Goal: Find specific page/section: Find specific page/section

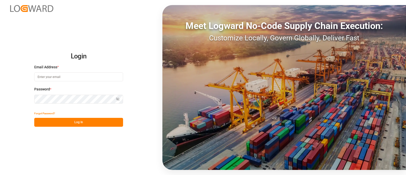
click at [67, 76] on input at bounding box center [78, 76] width 89 height 9
type input "[PERSON_NAME][EMAIL_ADDRESS][PERSON_NAME][DOMAIN_NAME]"
click at [1, 99] on div "Login Email Address * [PERSON_NAME][EMAIL_ADDRESS][PERSON_NAME][DOMAIN_NAME] Pa…" at bounding box center [203, 87] width 406 height 175
click at [63, 124] on button "Log In" at bounding box center [78, 122] width 89 height 9
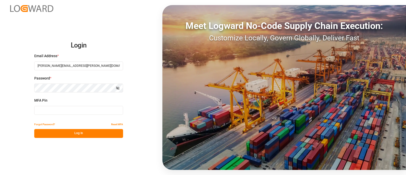
click at [52, 107] on input at bounding box center [78, 110] width 89 height 9
type input "184881"
click at [81, 135] on button "Log In" at bounding box center [78, 133] width 89 height 9
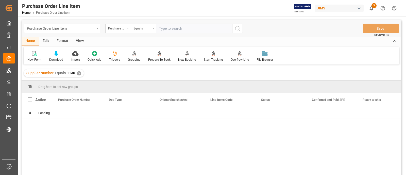
click at [90, 31] on div "Purchase Order Line Item" at bounding box center [61, 28] width 68 height 6
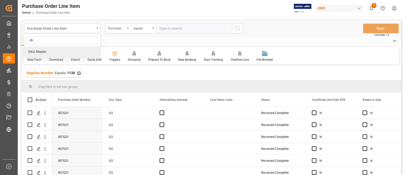
type input "sku"
click at [46, 51] on div "SKU Master" at bounding box center [62, 51] width 76 height 11
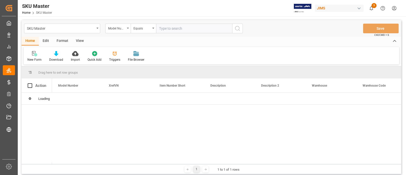
click at [164, 27] on input "text" at bounding box center [194, 29] width 76 height 10
paste input "ROS-ULTRIX-COM-2DAY"
type input "ROS-ULTRIX-COM-2DAY"
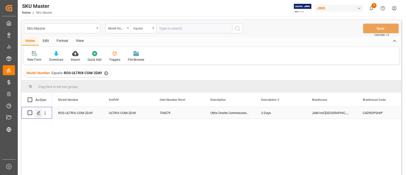
click at [40, 115] on line "Press SPACE to select this row." at bounding box center [38, 115] width 3 height 0
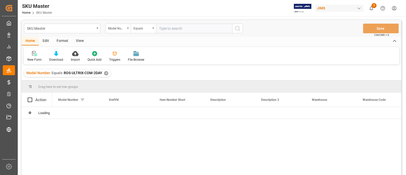
click at [105, 73] on div "✕" at bounding box center [106, 73] width 4 height 4
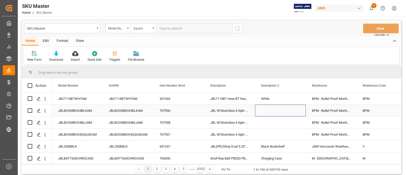
click at [295, 108] on div "Press SPACE to select this row." at bounding box center [280, 111] width 51 height 12
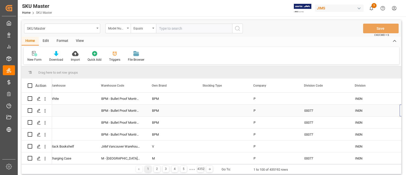
scroll to position [0, 262]
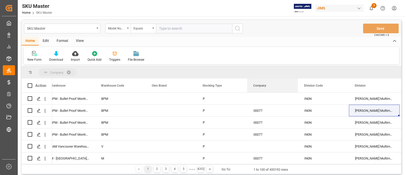
drag, startPoint x: 262, startPoint y: 86, endPoint x: 252, endPoint y: 73, distance: 16.6
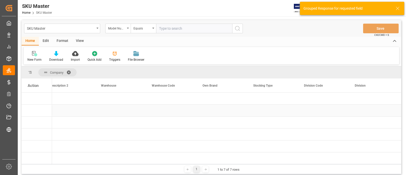
click at [132, 108] on div "Press SPACE to select this row." at bounding box center [120, 111] width 51 height 12
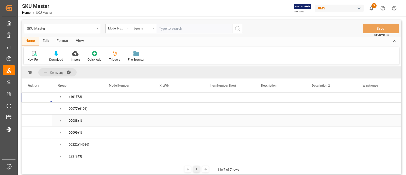
scroll to position [0, 0]
click at [58, 109] on span "Press SPACE to select this row." at bounding box center [60, 110] width 5 height 5
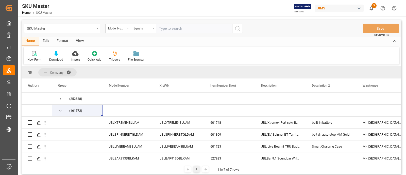
click at [69, 71] on span at bounding box center [71, 72] width 8 height 5
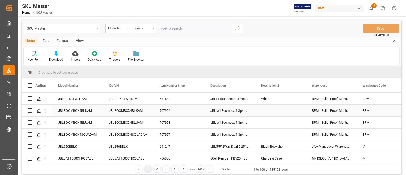
click at [286, 109] on div "Press SPACE to select this row." at bounding box center [280, 111] width 51 height 12
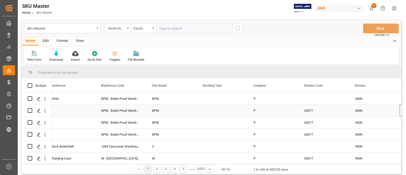
scroll to position [0, 312]
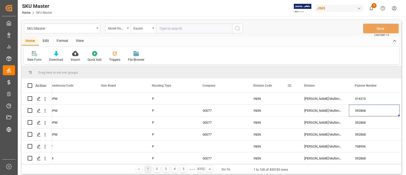
click at [288, 84] on span at bounding box center [290, 85] width 5 height 5
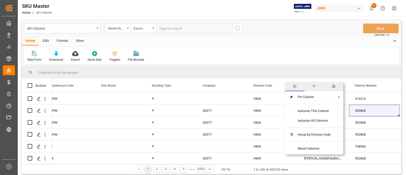
click at [316, 90] on span "filter" at bounding box center [315, 86] width 20 height 9
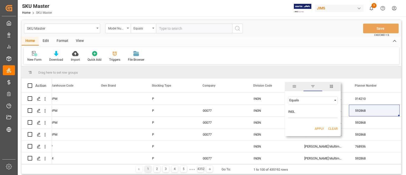
type input "IN0L"
click at [319, 129] on button "Apply" at bounding box center [319, 128] width 9 height 5
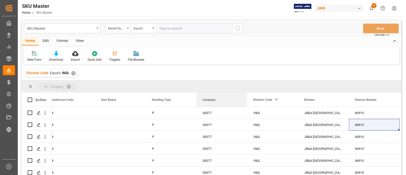
drag, startPoint x: 205, startPoint y: 99, endPoint x: 177, endPoint y: 83, distance: 32.4
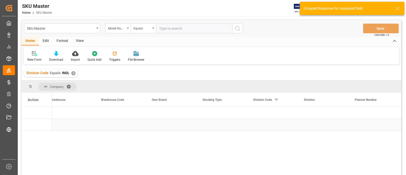
click at [113, 125] on div "Press SPACE to select this row." at bounding box center [120, 125] width 51 height 12
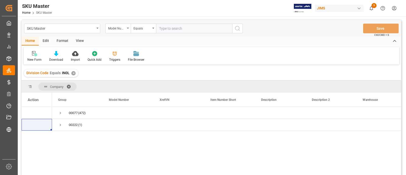
click at [98, 142] on div "00077 (472) 00222 (1)" at bounding box center [227, 142] width 350 height 71
click at [73, 72] on div "✕" at bounding box center [73, 73] width 4 height 4
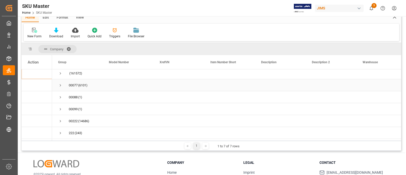
scroll to position [32, 0]
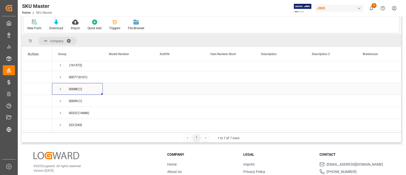
click at [59, 87] on span "Press SPACE to select this row." at bounding box center [60, 89] width 5 height 5
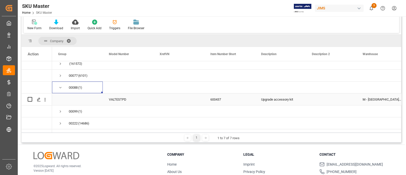
click at [147, 100] on div "VALTESTPD" at bounding box center [128, 99] width 51 height 12
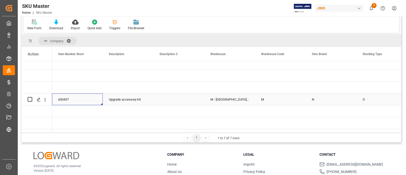
scroll to position [0, 0]
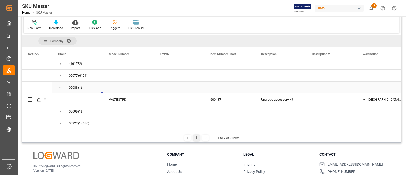
click at [59, 87] on span "Press SPACE to select this row." at bounding box center [60, 87] width 5 height 5
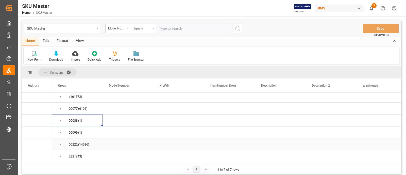
scroll to position [59, 0]
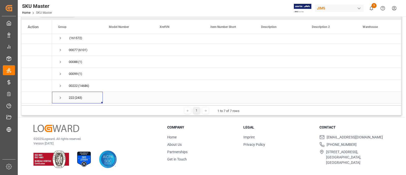
click at [61, 96] on span "Press SPACE to select this row." at bounding box center [60, 98] width 5 height 5
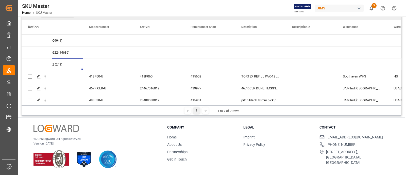
scroll to position [0, 0]
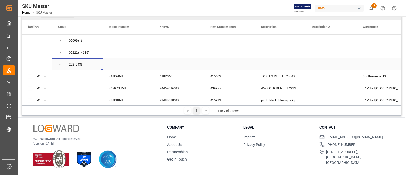
click at [58, 64] on span "Press SPACE to select this row." at bounding box center [60, 64] width 5 height 5
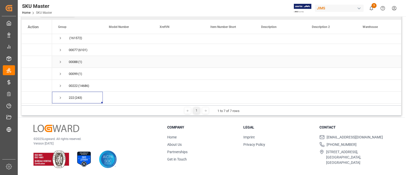
scroll to position [15, 0]
click at [60, 72] on span "Press SPACE to select this row." at bounding box center [60, 74] width 5 height 5
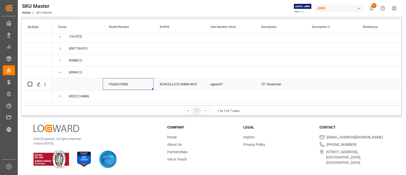
click at [152, 85] on div "FSQXS7200S" at bounding box center [128, 84] width 51 height 12
click at [61, 73] on span "Press SPACE to select this row." at bounding box center [60, 72] width 5 height 5
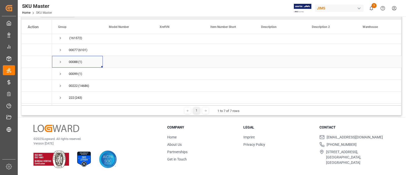
click at [60, 60] on span "Press SPACE to select this row." at bounding box center [60, 62] width 5 height 5
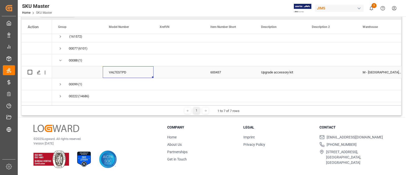
click at [146, 71] on div "VALTESTPD" at bounding box center [128, 72] width 51 height 12
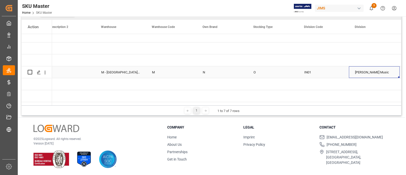
scroll to position [0, 0]
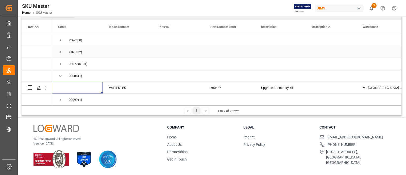
click at [59, 52] on span "Press SPACE to select this row." at bounding box center [60, 52] width 5 height 5
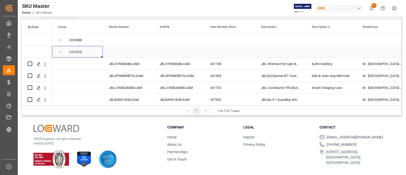
click at [58, 51] on span "Press SPACE to select this row." at bounding box center [60, 52] width 5 height 5
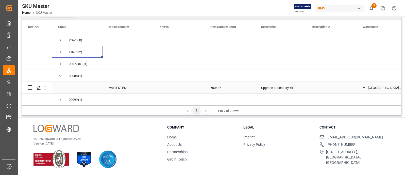
click at [91, 86] on span "Press SPACE to select this row." at bounding box center [77, 87] width 39 height 11
click at [60, 65] on span "Press SPACE to select this row." at bounding box center [60, 64] width 5 height 5
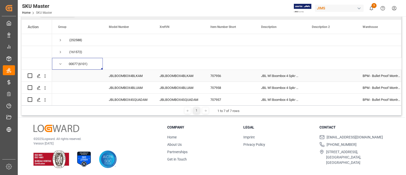
click at [181, 81] on div "JBLBOOMBOX4BLKAM" at bounding box center [179, 76] width 51 height 12
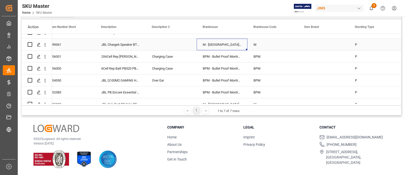
click at [214, 45] on div "M - [GEOGRAPHIC_DATA] A-Stock" at bounding box center [222, 45] width 51 height 12
click at [255, 42] on div "M" at bounding box center [273, 45] width 51 height 12
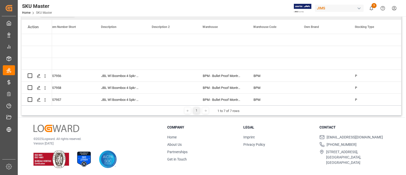
drag, startPoint x: 92, startPoint y: 103, endPoint x: 63, endPoint y: 103, distance: 29.2
drag, startPoint x: 82, startPoint y: 103, endPoint x: 55, endPoint y: 103, distance: 27.2
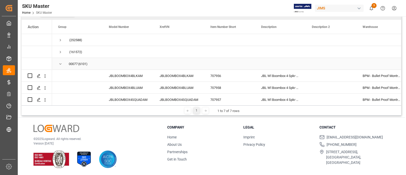
click at [60, 62] on span "Press SPACE to select this row." at bounding box center [60, 64] width 5 height 5
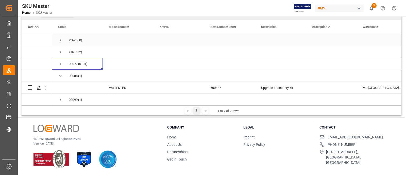
click at [62, 39] on span "Press SPACE to select this row." at bounding box center [60, 40] width 5 height 5
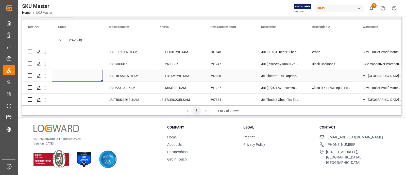
click at [97, 80] on span "Press SPACE to select this row." at bounding box center [77, 75] width 39 height 11
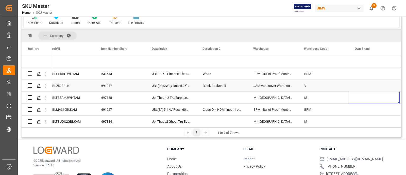
scroll to position [27, 0]
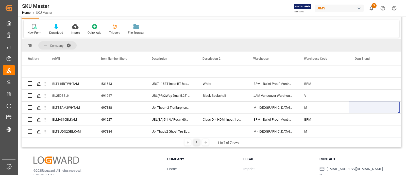
drag, startPoint x: 82, startPoint y: 137, endPoint x: 56, endPoint y: 136, distance: 25.9
click at [56, 136] on div "Company Drag here to set column labels Action Item Number Short Description P" at bounding box center [212, 93] width 380 height 108
